Goal: Task Accomplishment & Management: Manage account settings

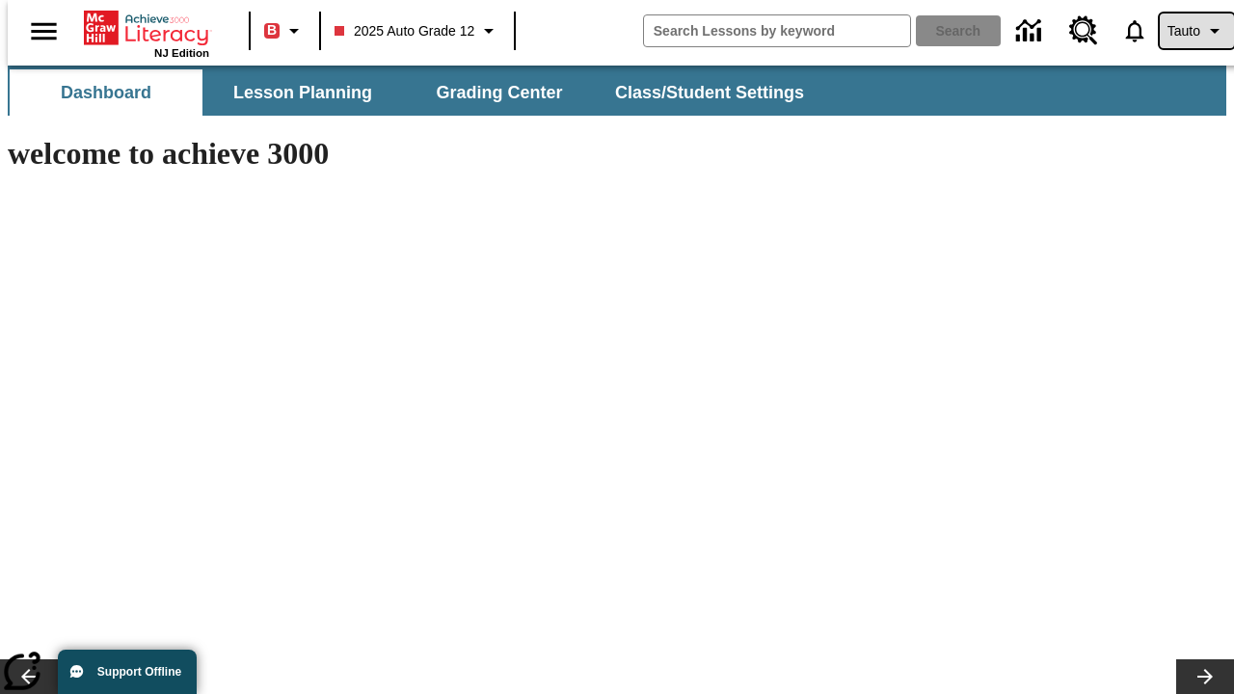
click at [1187, 31] on span "Tauto" at bounding box center [1184, 31] width 33 height 20
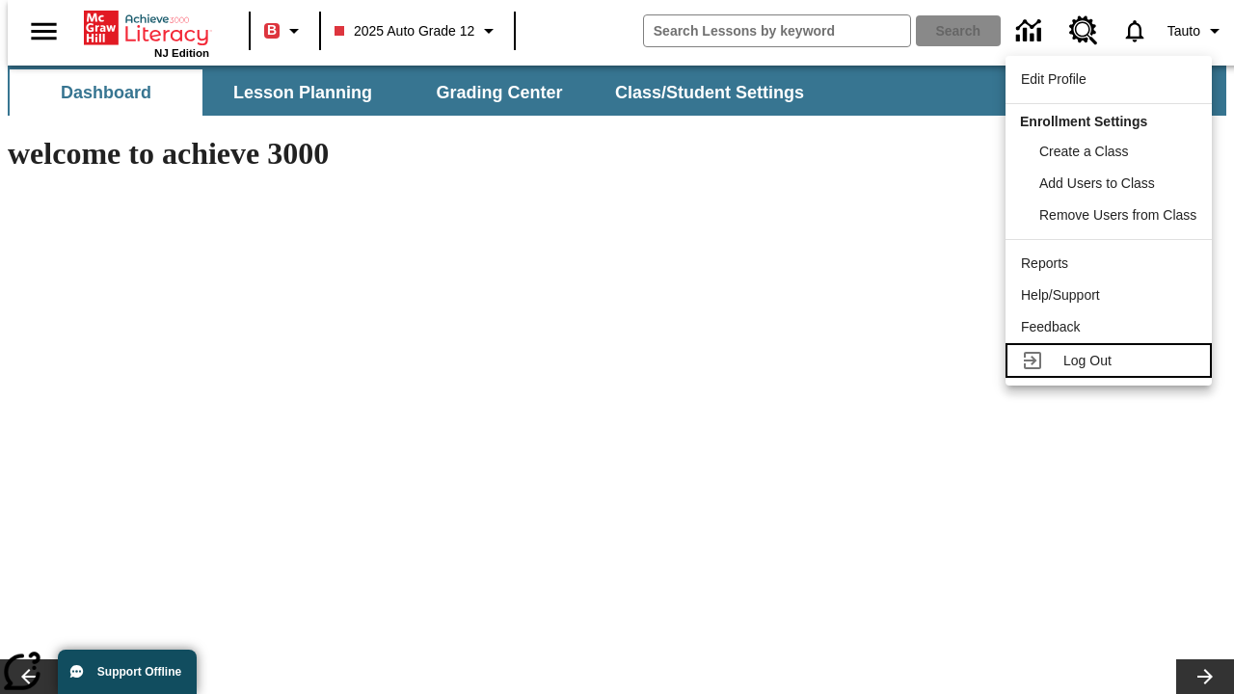
click at [1112, 361] on span "Log Out" at bounding box center [1087, 360] width 48 height 15
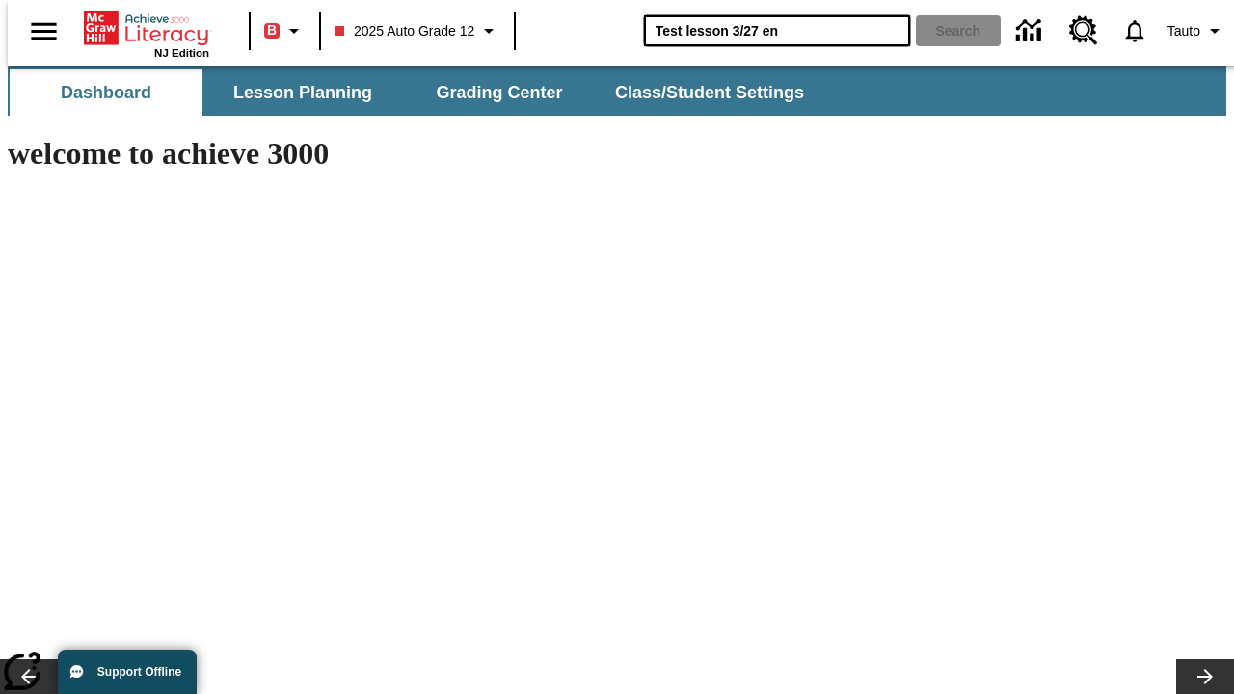
type input "Test lesson 3/27 en"
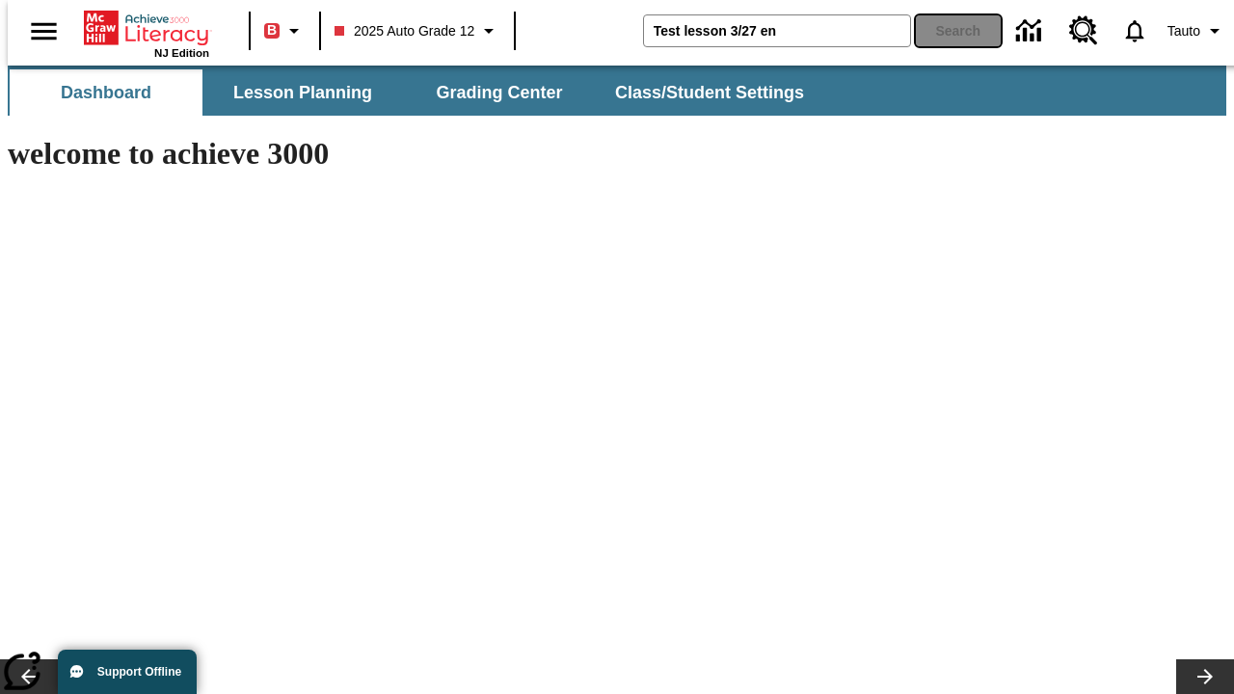
click at [947, 31] on button "Search" at bounding box center [958, 30] width 85 height 31
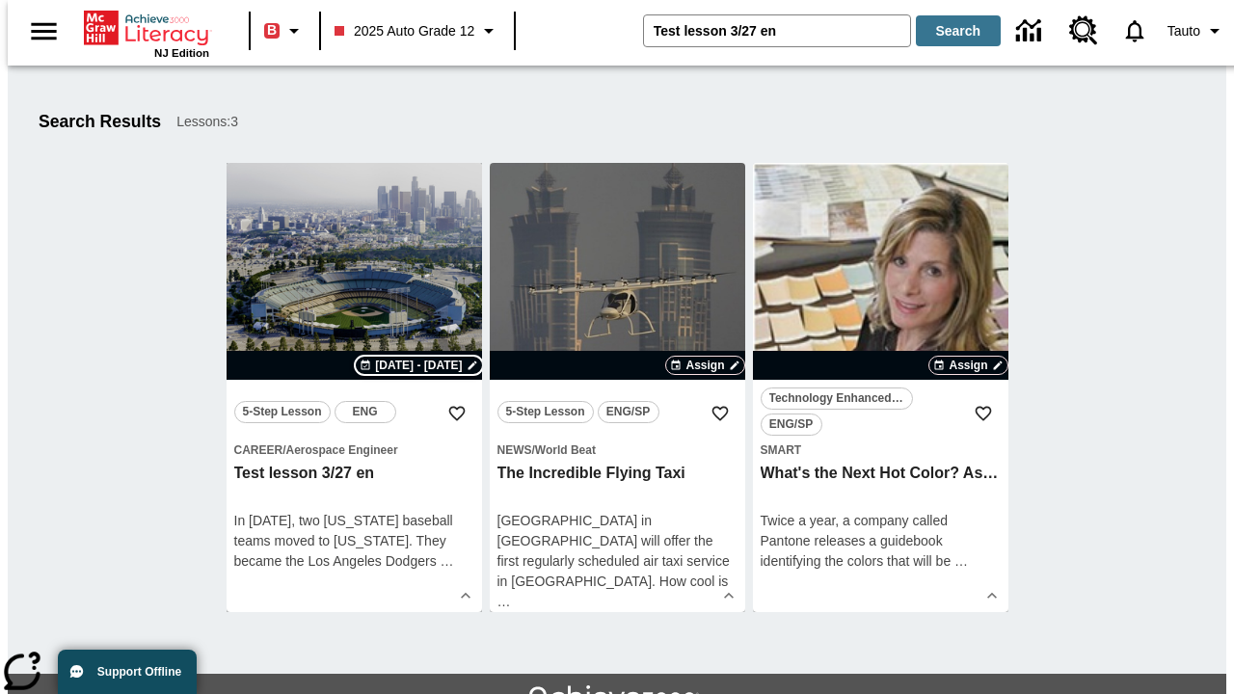
click at [419, 365] on span "[DATE] - [DATE]" at bounding box center [418, 365] width 87 height 17
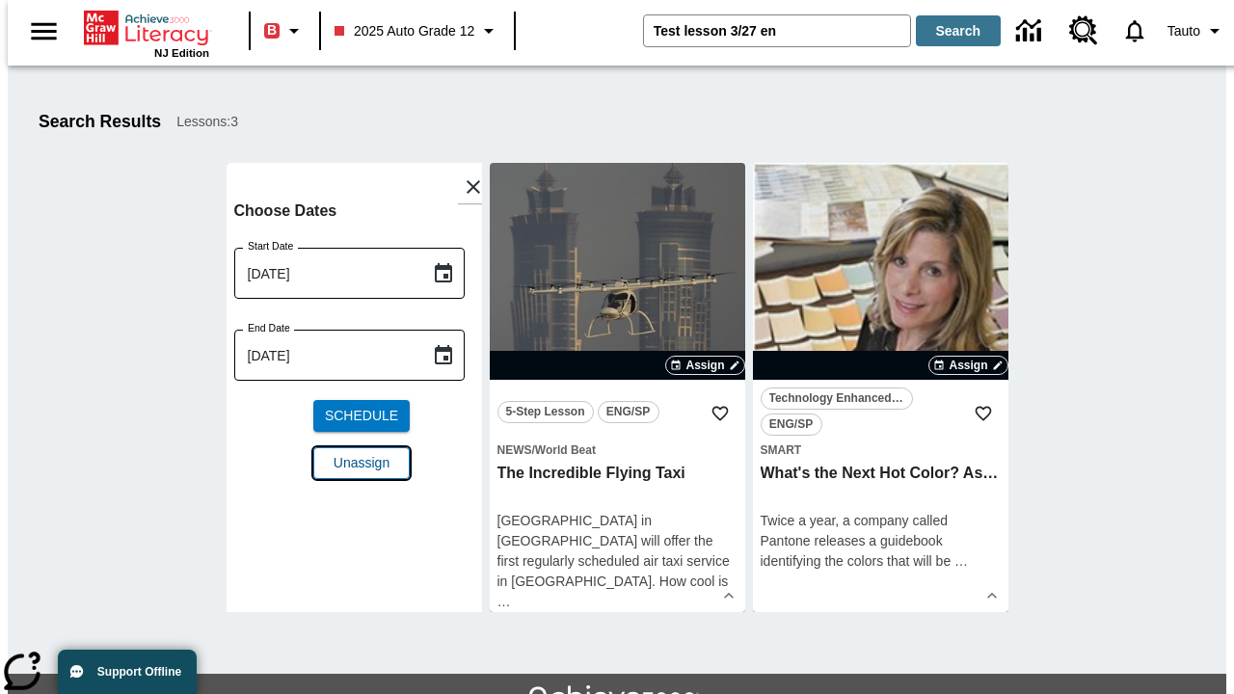
click at [354, 463] on span "Unassign" at bounding box center [362, 463] width 56 height 20
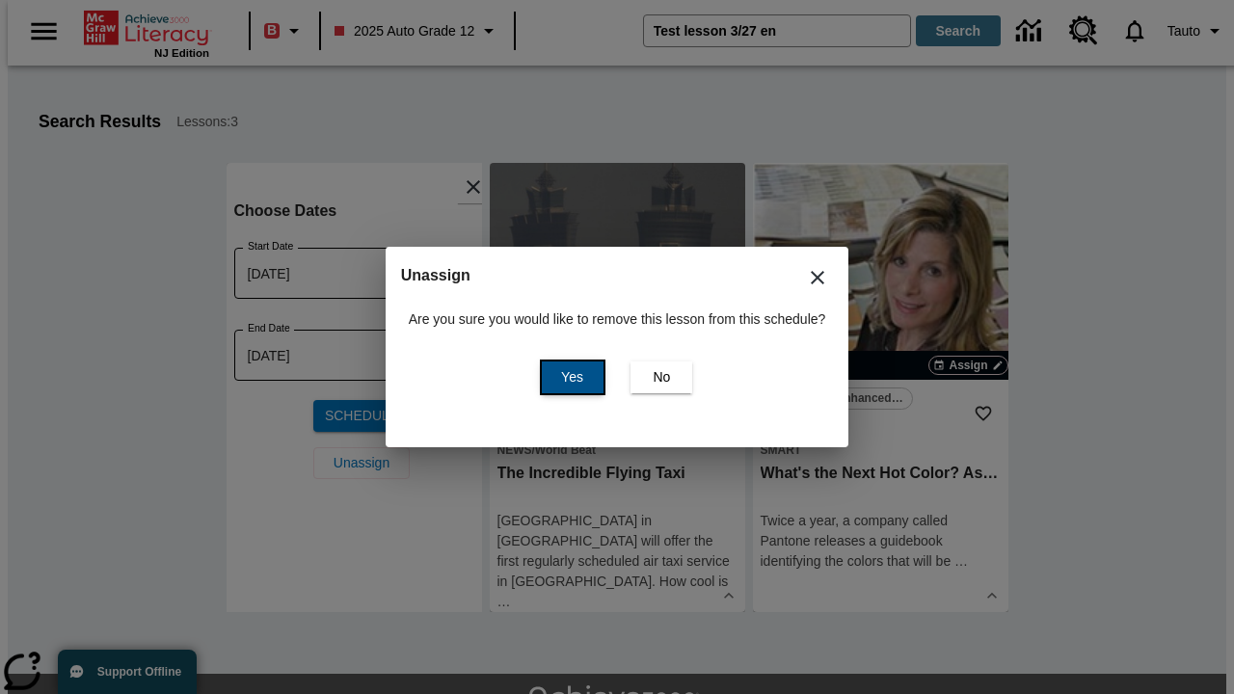
click at [569, 377] on span "Yes" at bounding box center [572, 377] width 22 height 20
